Goal: Transaction & Acquisition: Purchase product/service

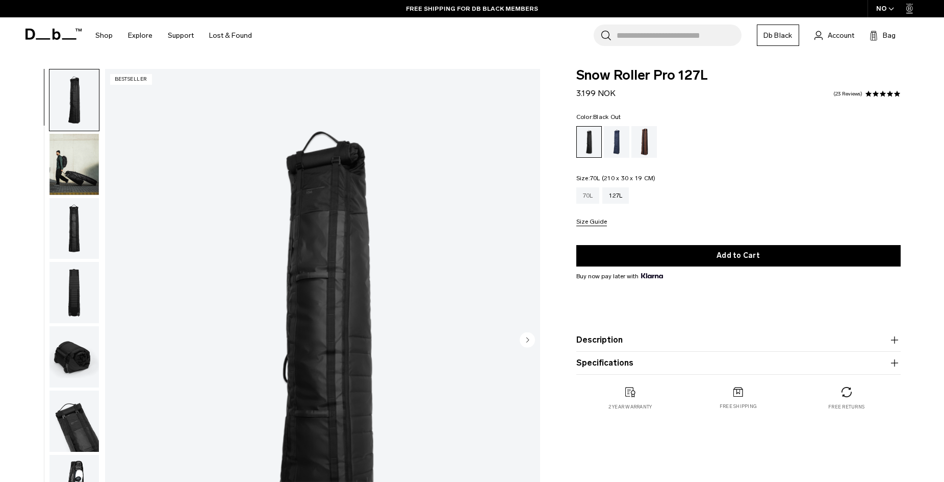
click at [584, 198] on div "70L" at bounding box center [588, 195] width 23 height 16
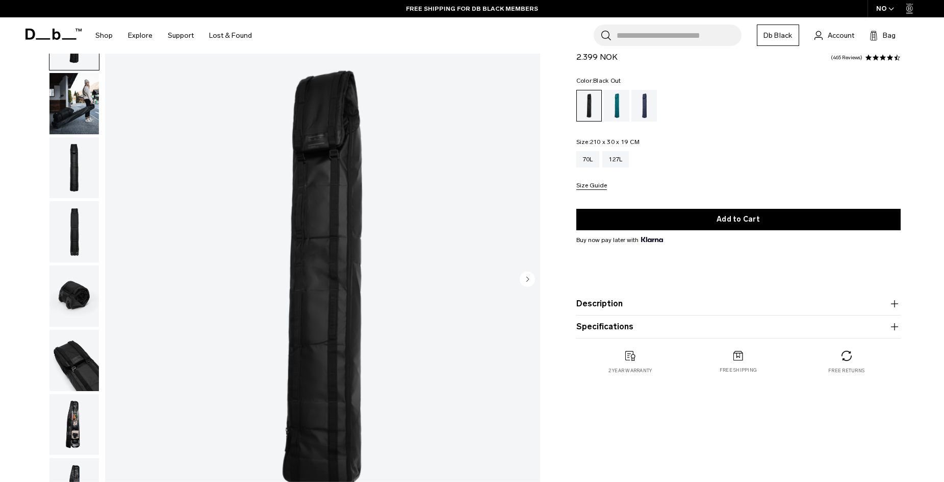
scroll to position [61, 0]
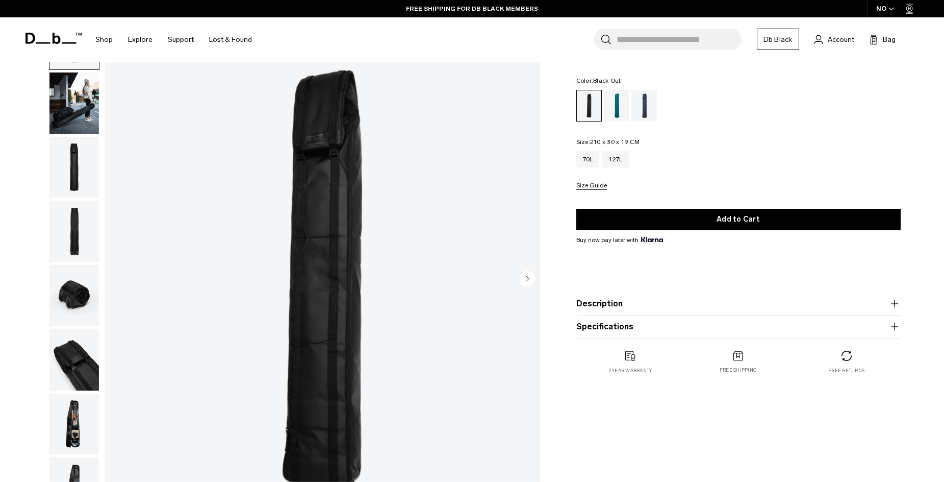
click at [527, 274] on circle "Next slide" at bounding box center [527, 277] width 15 height 15
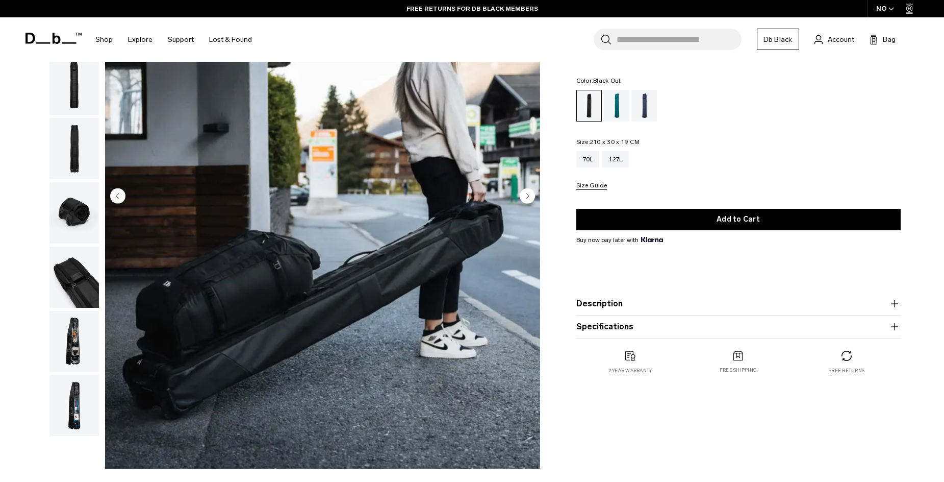
scroll to position [122, 0]
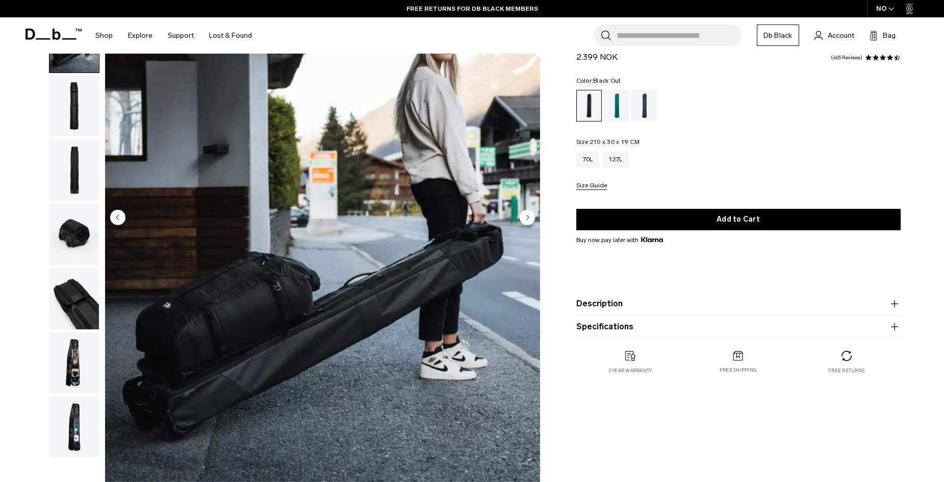
click at [525, 219] on circle "Next slide" at bounding box center [527, 216] width 15 height 15
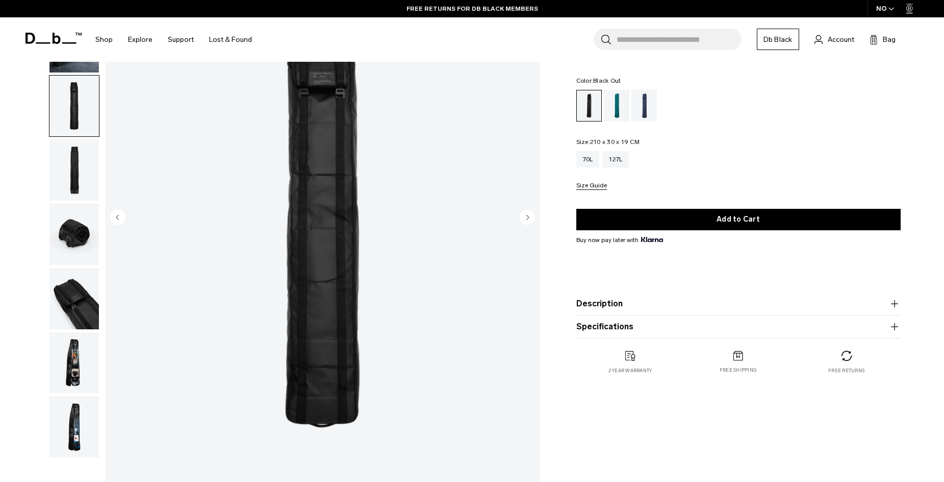
click at [526, 220] on circle "Next slide" at bounding box center [527, 216] width 15 height 15
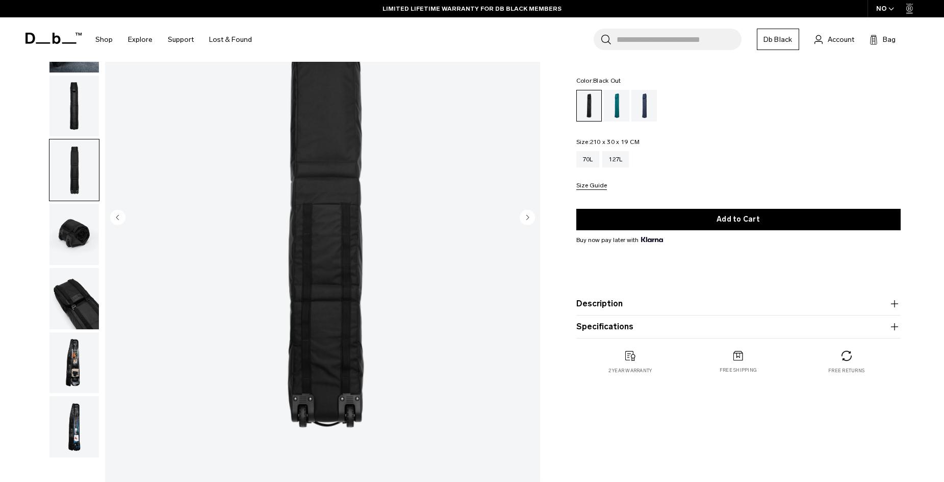
click at [524, 220] on circle "Next slide" at bounding box center [527, 216] width 15 height 15
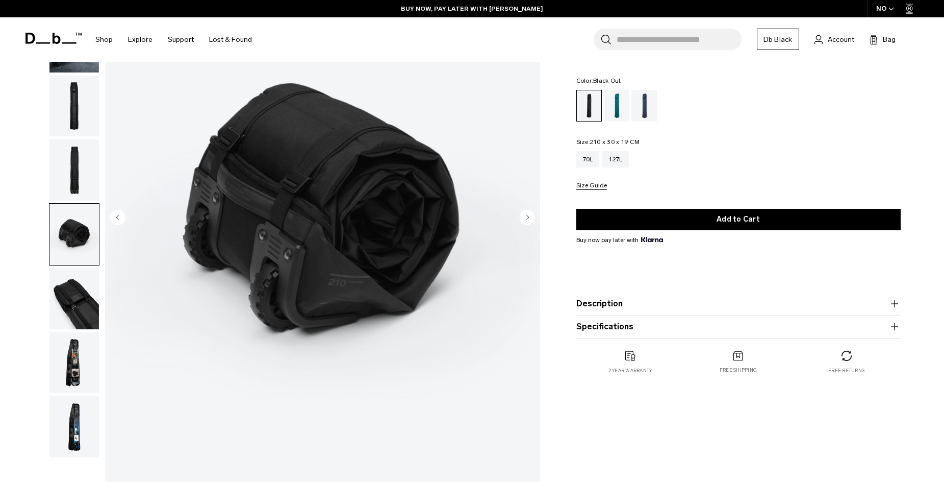
click at [524, 220] on circle "Next slide" at bounding box center [527, 216] width 15 height 15
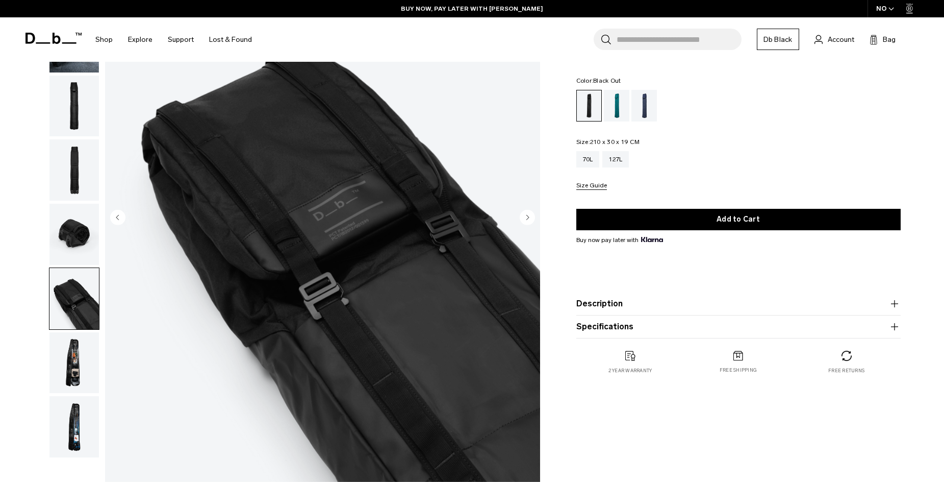
click at [524, 220] on circle "Next slide" at bounding box center [527, 216] width 15 height 15
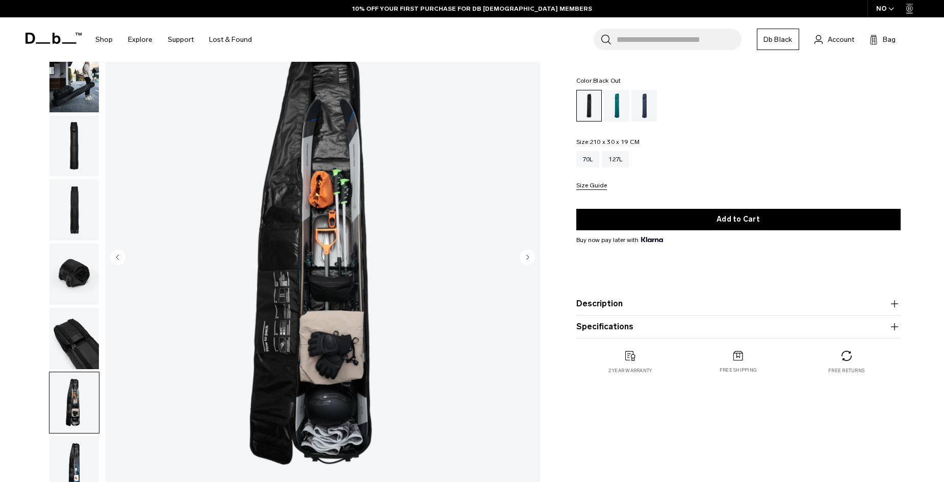
scroll to position [61, 0]
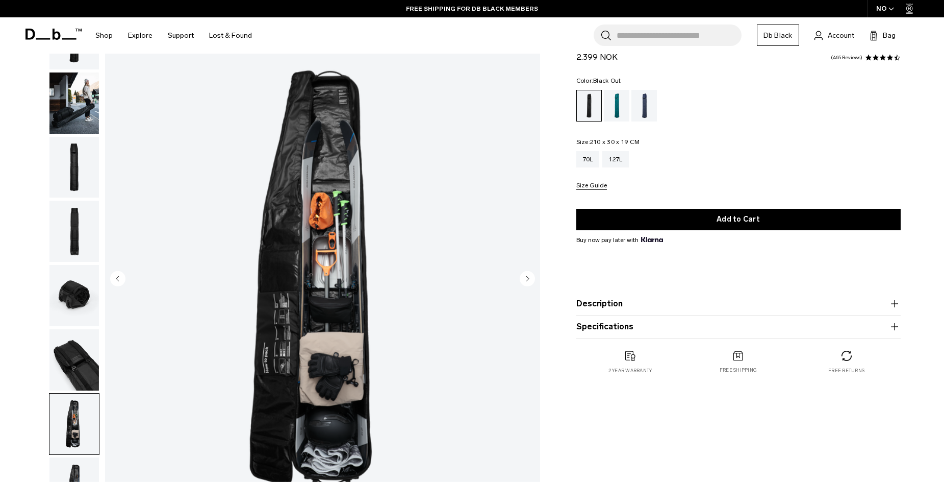
click at [517, 272] on img "7 / 8" at bounding box center [322, 279] width 435 height 543
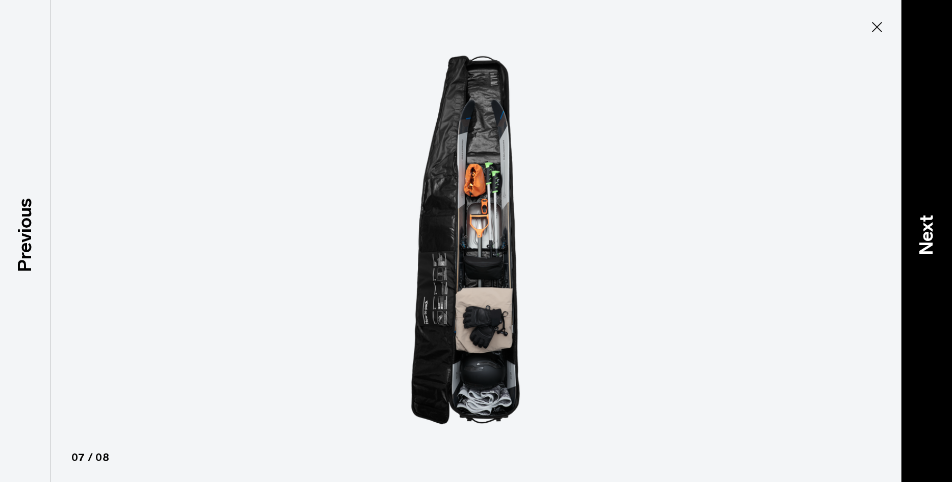
click at [931, 241] on p "Next" at bounding box center [927, 234] width 28 height 40
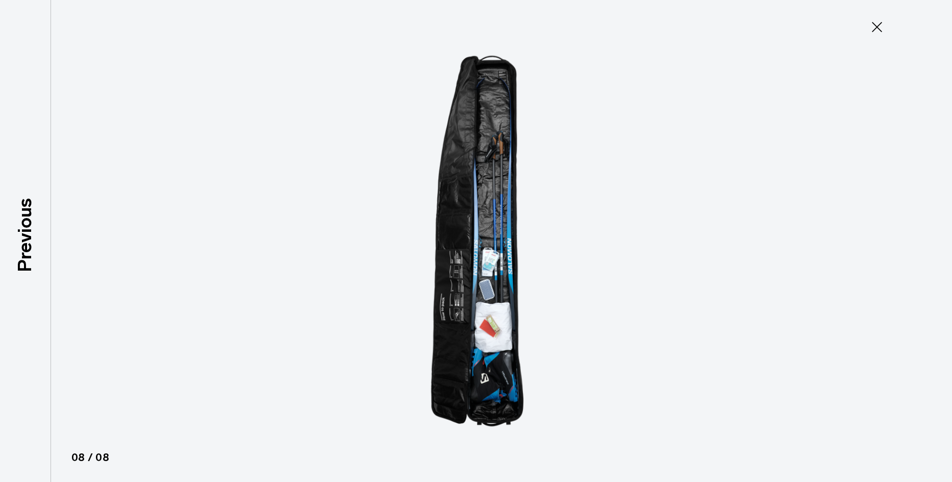
click at [872, 29] on icon at bounding box center [877, 27] width 16 height 16
